Goal: Task Accomplishment & Management: Manage account settings

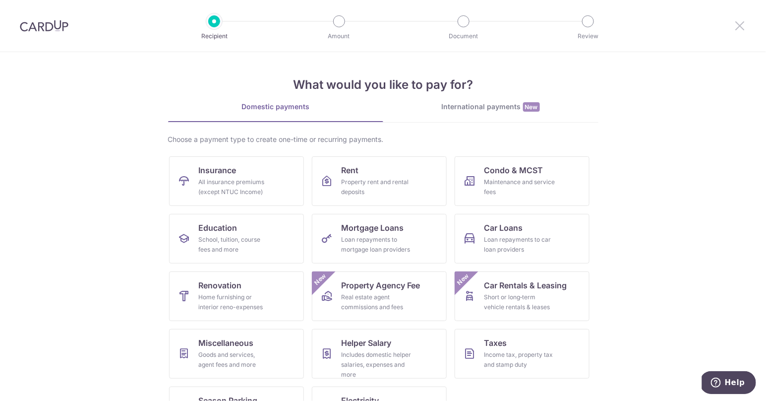
click at [739, 24] on icon at bounding box center [740, 25] width 12 height 12
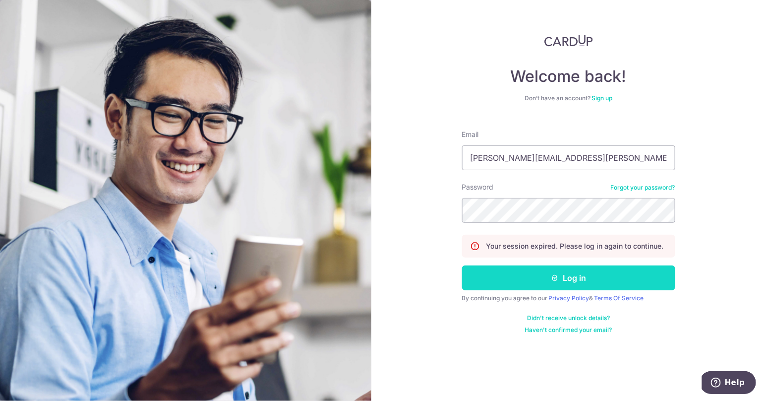
click at [572, 280] on button "Log in" at bounding box center [568, 277] width 213 height 25
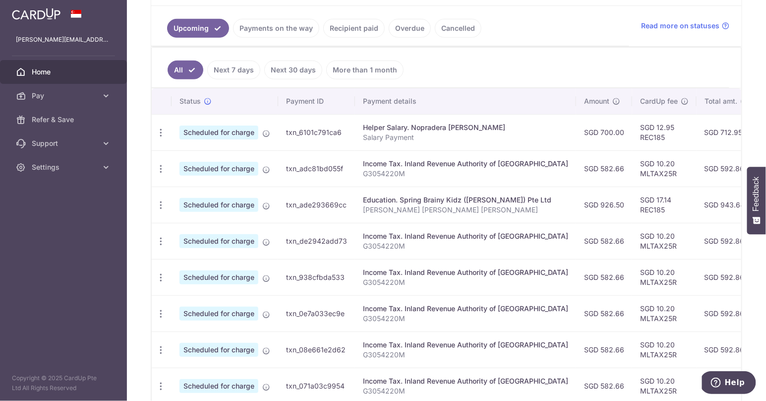
scroll to position [208, 0]
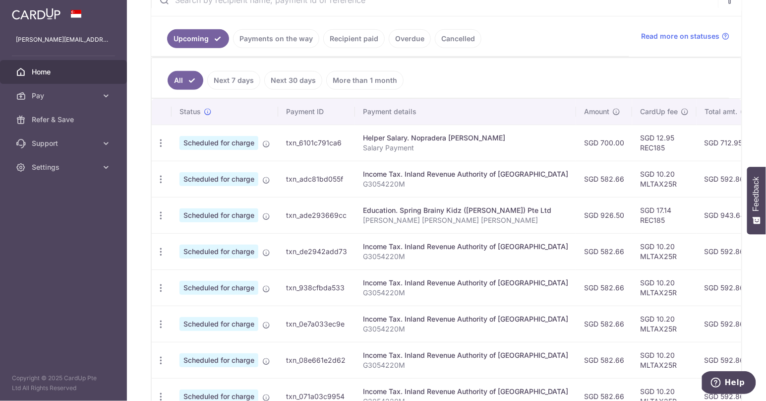
click at [359, 37] on link "Recipient paid" at bounding box center [353, 38] width 61 height 19
